Goal: Information Seeking & Learning: Learn about a topic

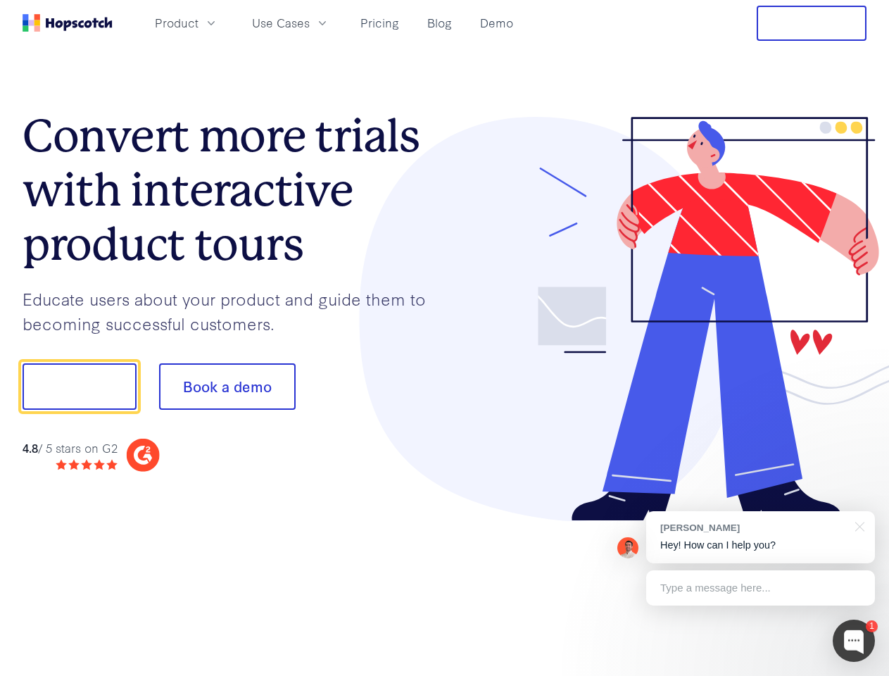
click at [445, 338] on div at bounding box center [656, 319] width 422 height 405
click at [199, 23] on span "Product" at bounding box center [177, 23] width 44 height 18
click at [310, 23] on span "Use Cases" at bounding box center [281, 23] width 58 height 18
click at [812, 23] on button "Free Trial" at bounding box center [812, 23] width 110 height 35
click at [79, 387] on button "Show me!" at bounding box center [80, 386] width 114 height 46
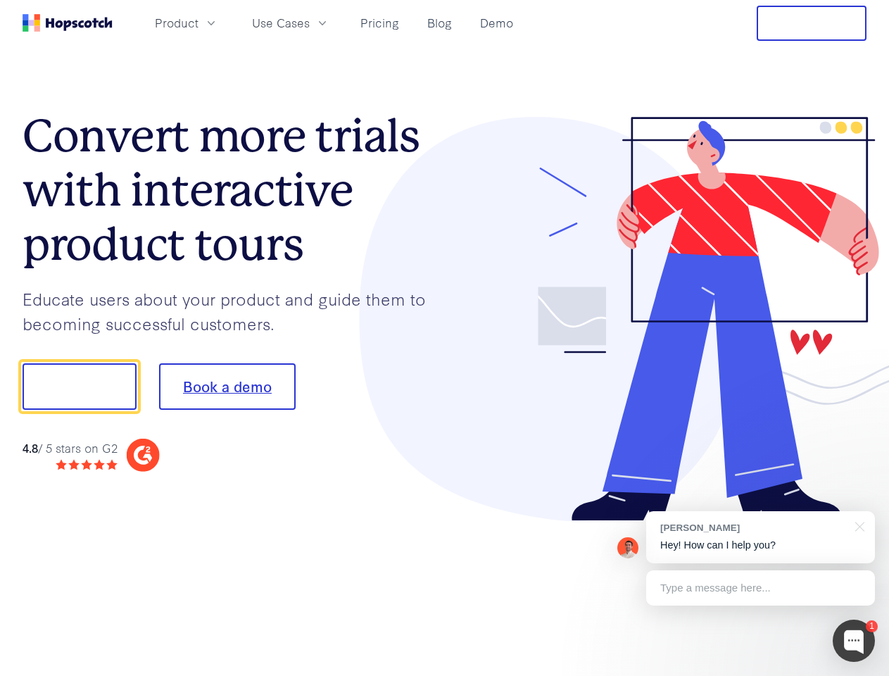
click at [227, 387] on button "Book a demo" at bounding box center [227, 386] width 137 height 46
click at [854, 641] on div at bounding box center [854, 641] width 42 height 42
click at [760, 537] on div "[PERSON_NAME] Hey! How can I help you?" at bounding box center [760, 537] width 229 height 52
click at [858, 525] on div at bounding box center [743, 385] width 264 height 470
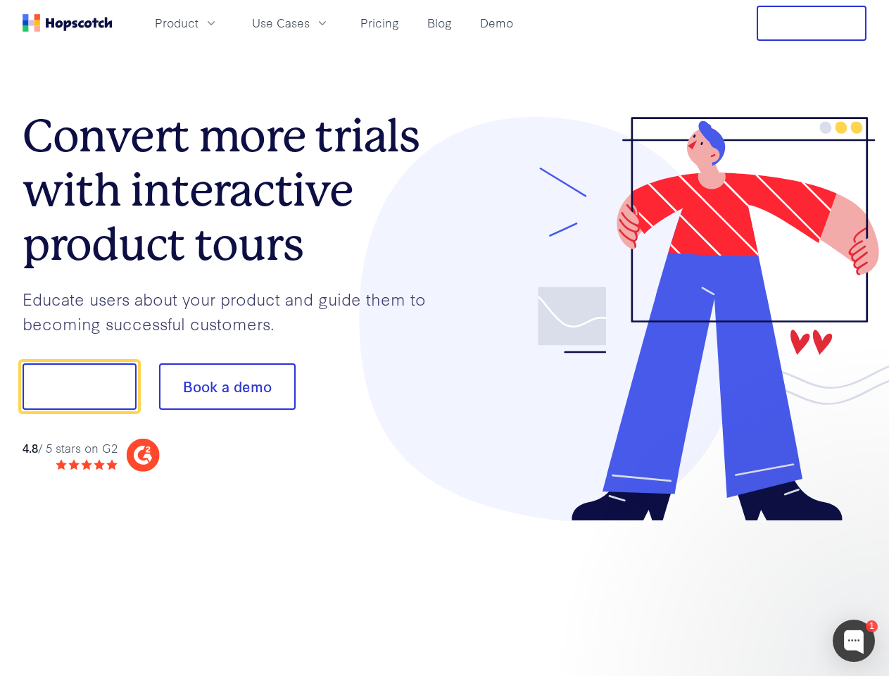
click at [760, 588] on div at bounding box center [743, 479] width 264 height 281
